Goal: Task Accomplishment & Management: Manage account settings

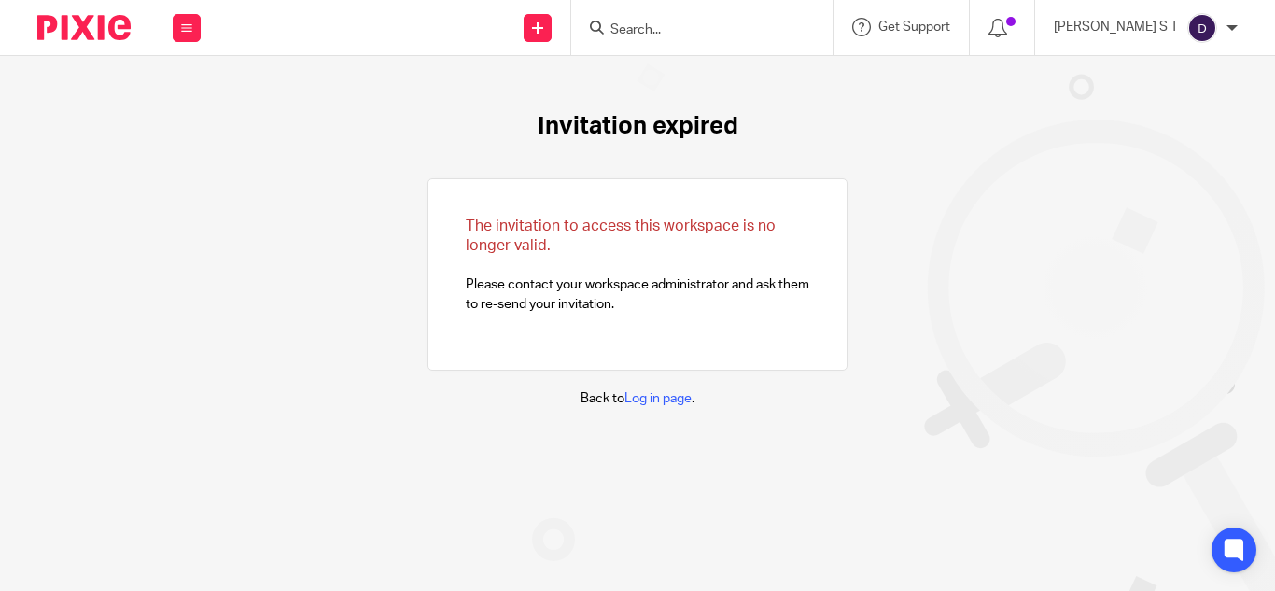
click at [1204, 33] on img at bounding box center [1203, 28] width 30 height 30
click at [1163, 82] on li "My profile" at bounding box center [1165, 75] width 123 height 27
click at [1158, 77] on span "My profile" at bounding box center [1160, 74] width 58 height 13
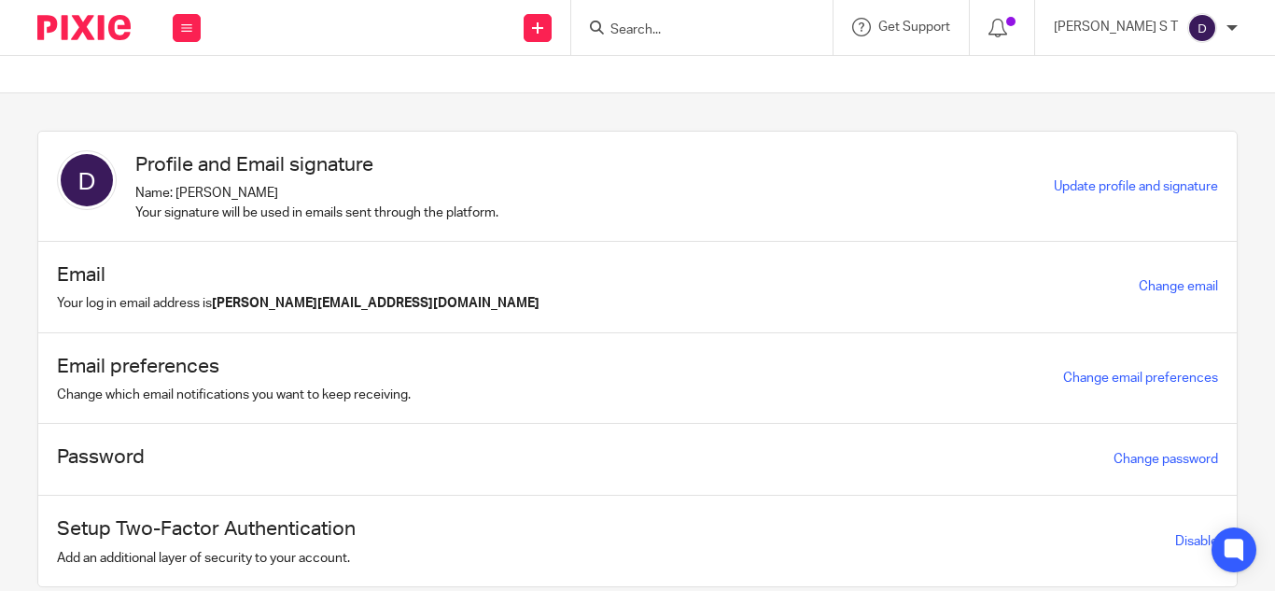
scroll to position [62, 0]
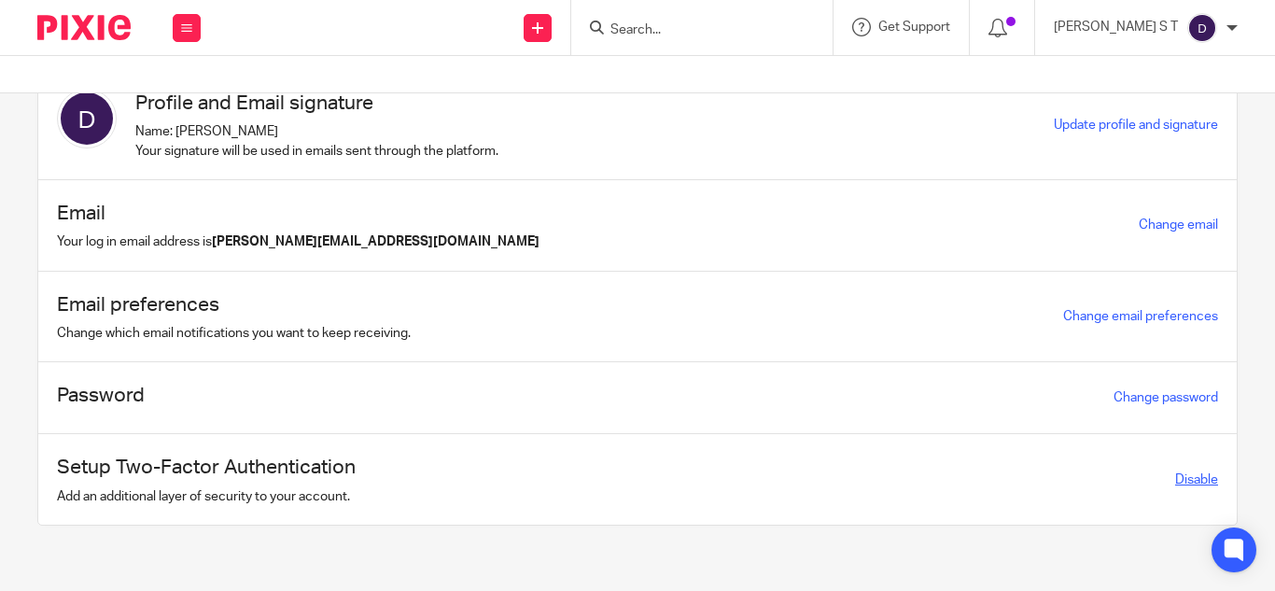
click at [1175, 479] on link "Disable" at bounding box center [1196, 479] width 43 height 13
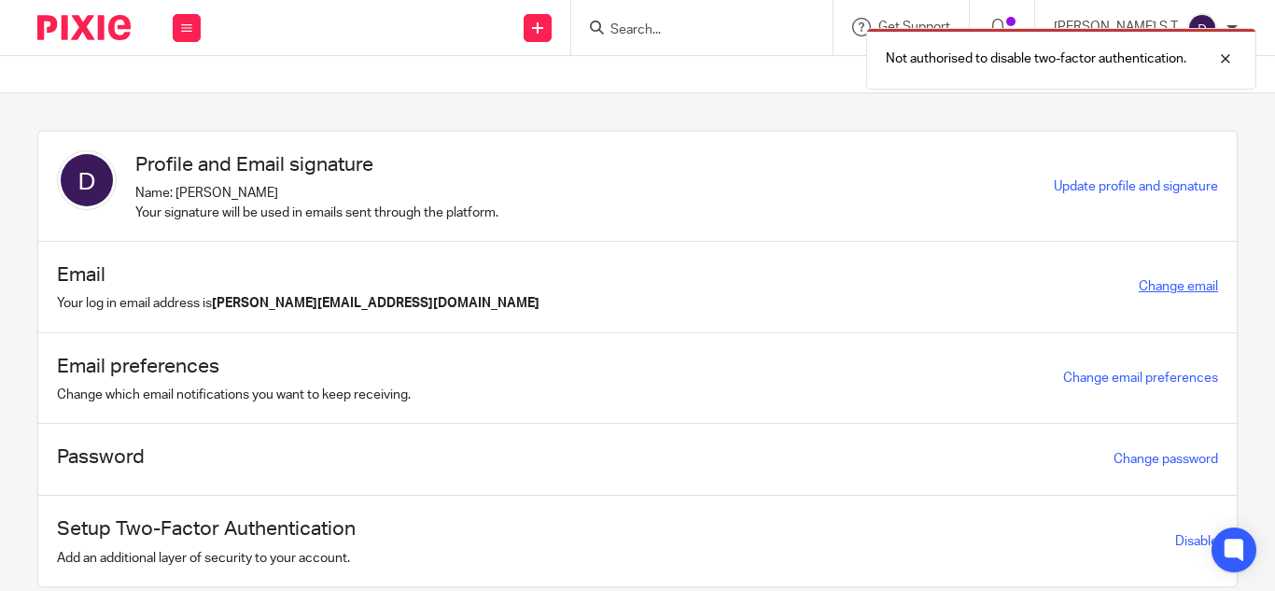
click at [1152, 290] on link "Change email" at bounding box center [1178, 286] width 79 height 13
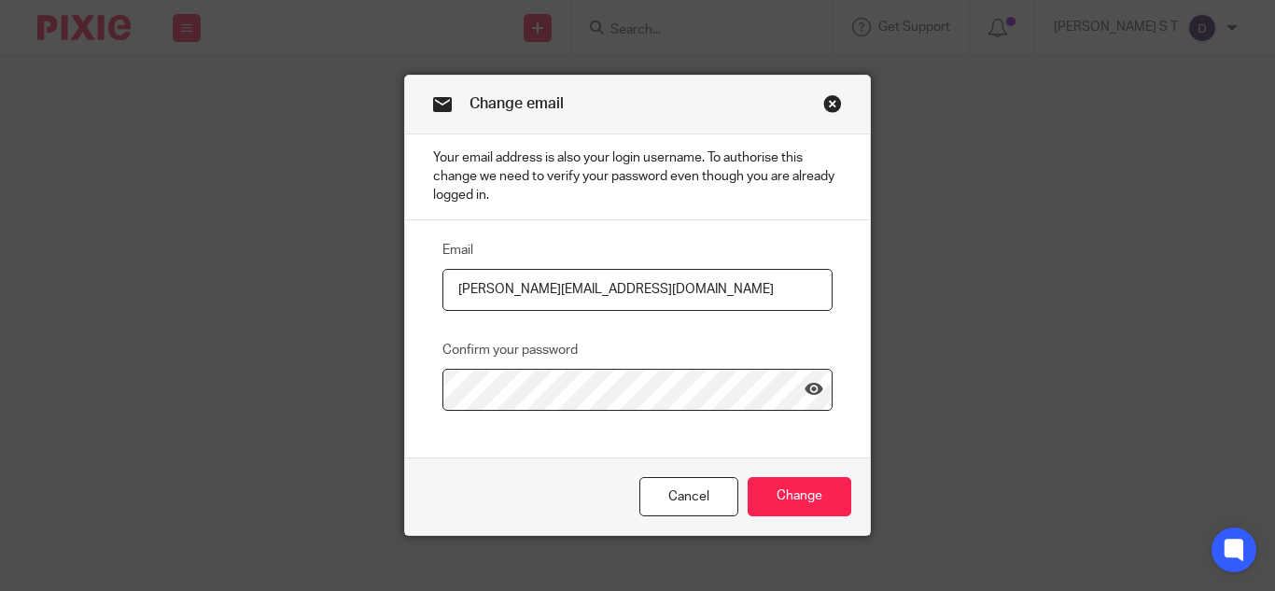
click at [531, 288] on input "[PERSON_NAME][EMAIL_ADDRESS][DOMAIN_NAME]" at bounding box center [638, 290] width 390 height 42
type input "[PERSON_NAME][EMAIL_ADDRESS][DOMAIN_NAME]"
click at [1136, 113] on div "Change email Your email address is also your login username. To authorise this …" at bounding box center [637, 295] width 1275 height 591
click at [515, 417] on div "Email dhivya@riseaccounting.co.uk Confirm your password" at bounding box center [637, 338] width 465 height 237
click at [805, 389] on icon at bounding box center [814, 389] width 19 height 19
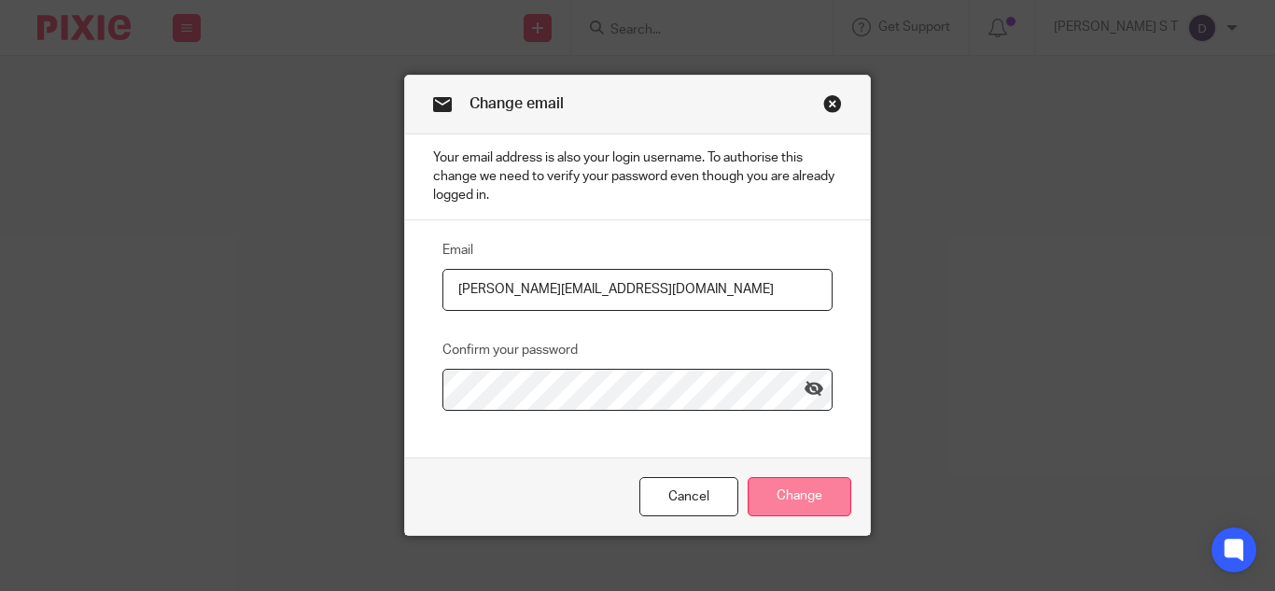
click at [765, 493] on input "Change" at bounding box center [800, 497] width 104 height 40
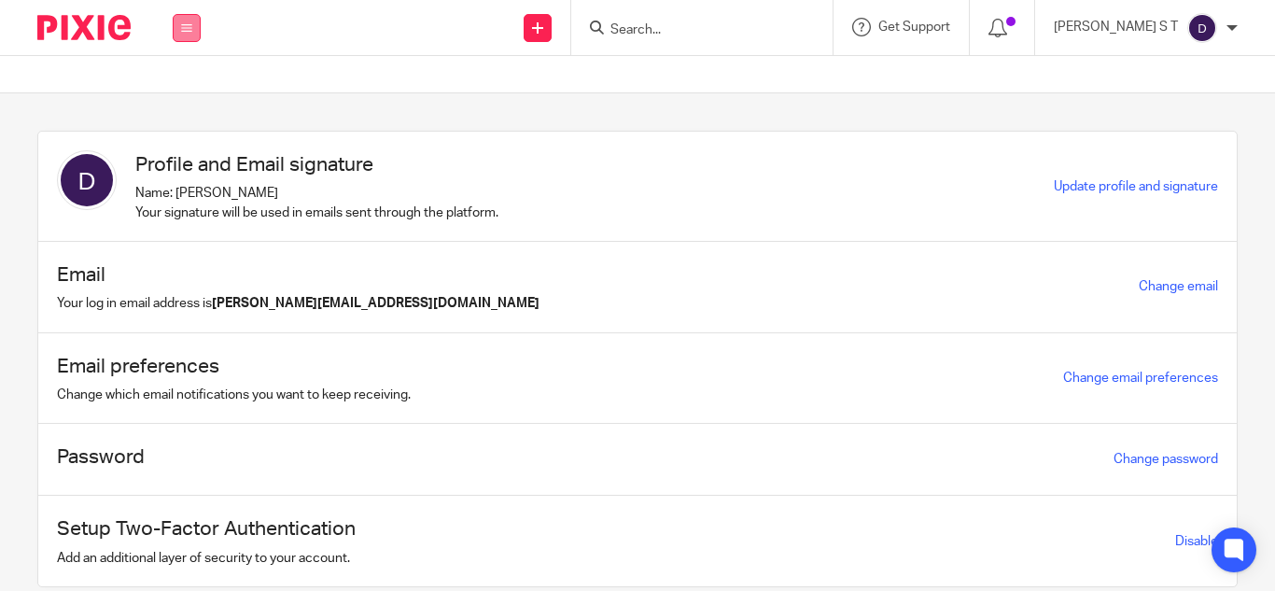
click at [182, 31] on icon at bounding box center [186, 27] width 11 height 11
click at [167, 147] on link "Clients" at bounding box center [181, 141] width 41 height 13
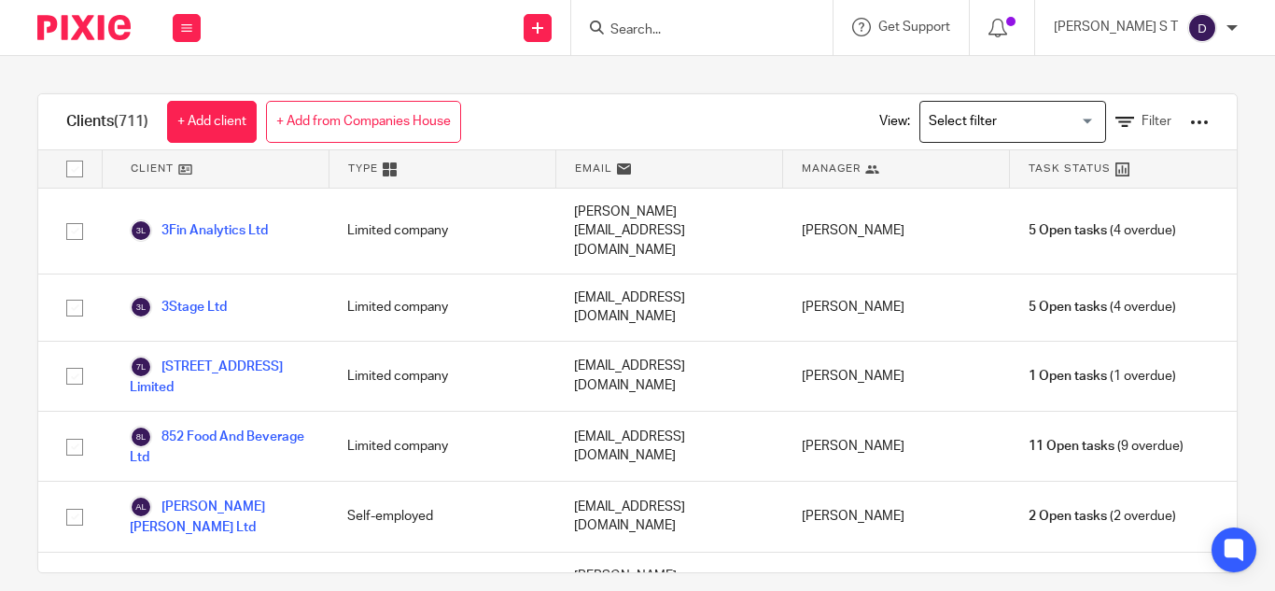
click at [941, 132] on input "Search for option" at bounding box center [1008, 121] width 173 height 33
click at [942, 133] on input "Search for option" at bounding box center [1008, 121] width 173 height 33
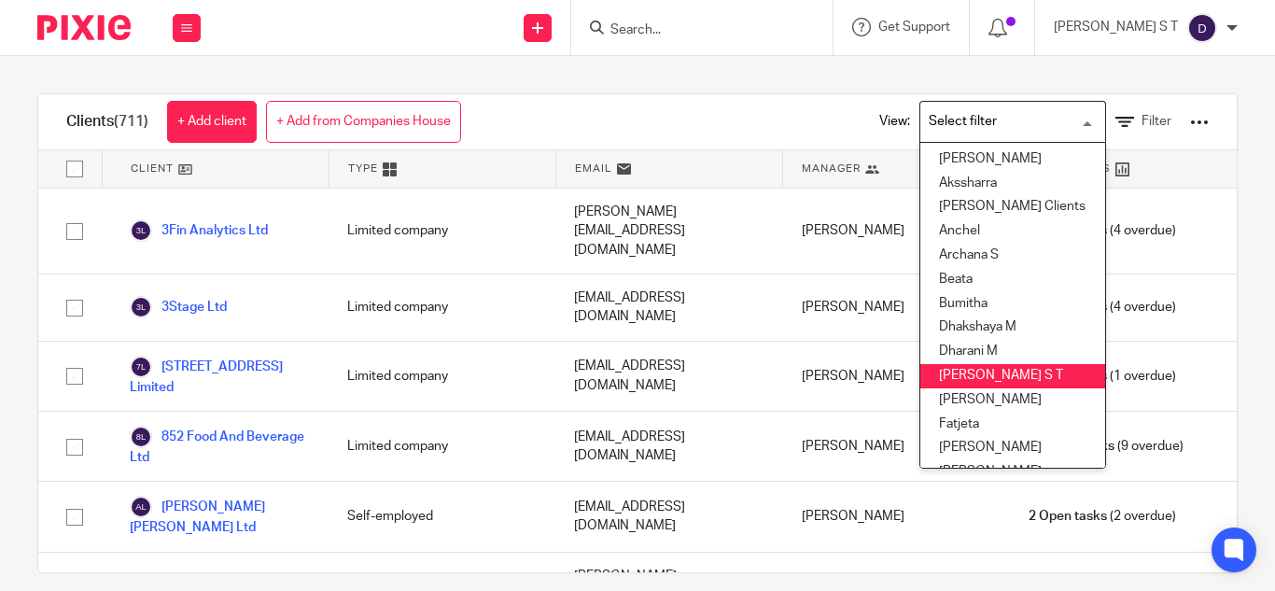
click at [945, 370] on li "[PERSON_NAME] S T" at bounding box center [1013, 376] width 185 height 24
